Goal: Find contact information: Find contact information

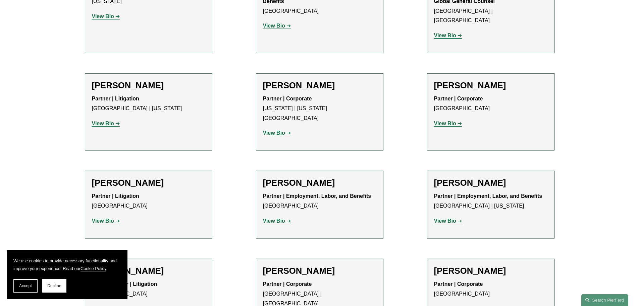
scroll to position [3354, 0]
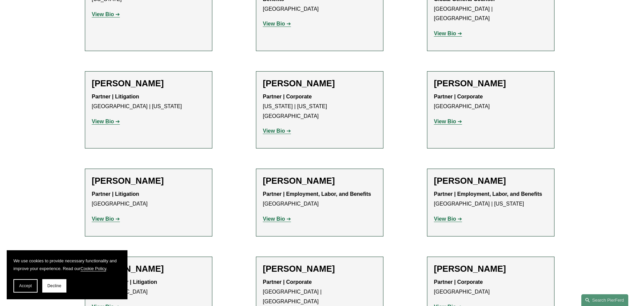
click at [447, 216] on strong "View Bio" at bounding box center [445, 219] width 22 height 6
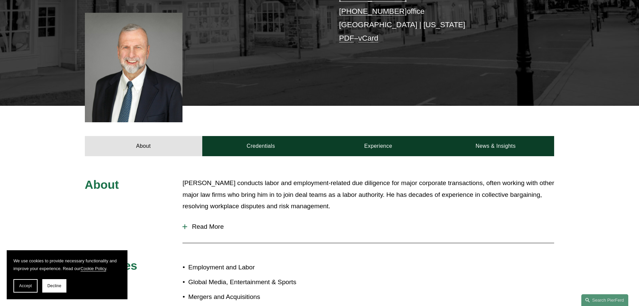
scroll to position [201, 0]
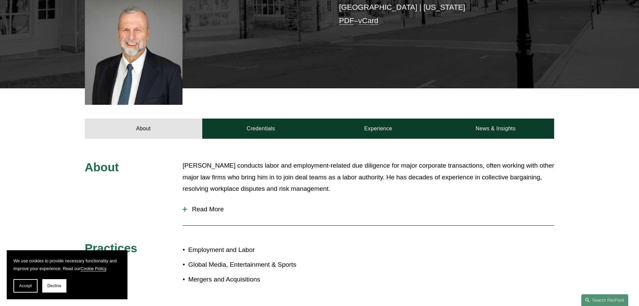
click at [189, 205] on span "Read More" at bounding box center [370, 208] width 367 height 7
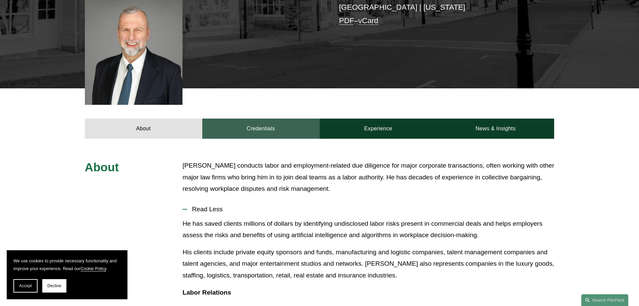
click at [254, 118] on link "Credentials" at bounding box center [260, 128] width 117 height 20
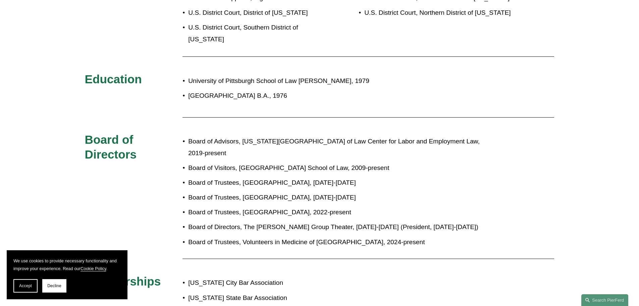
scroll to position [470, 0]
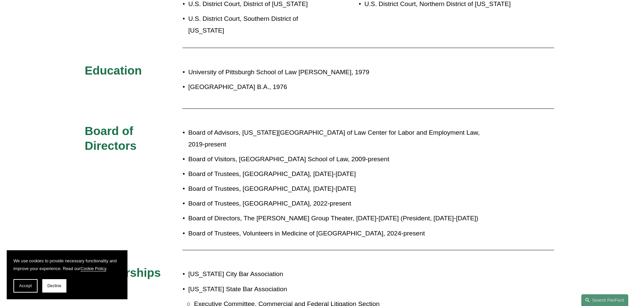
drag, startPoint x: 273, startPoint y: 76, endPoint x: 181, endPoint y: 66, distance: 91.7
click at [181, 66] on div "Admissions [US_STATE] [US_STATE] [US_STATE] U.S. Supreme Court U.S. Court of Ap…" at bounding box center [319, 250] width 639 height 718
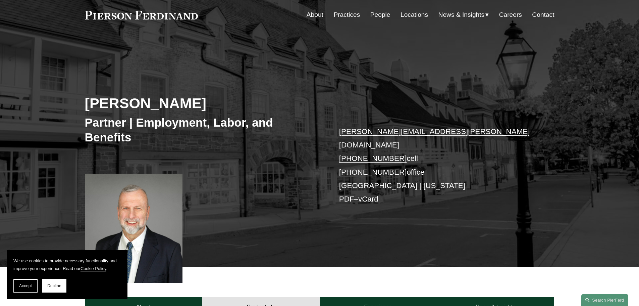
scroll to position [0, 0]
